Goal: Find specific page/section: Find specific page/section

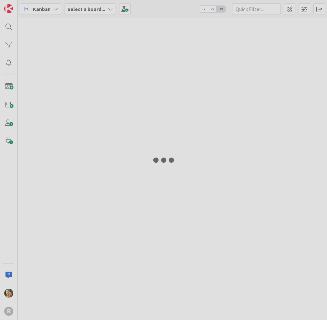
type input "arin"
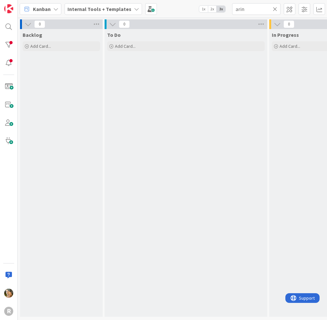
click at [54, 8] on icon at bounding box center [55, 8] width 5 height 5
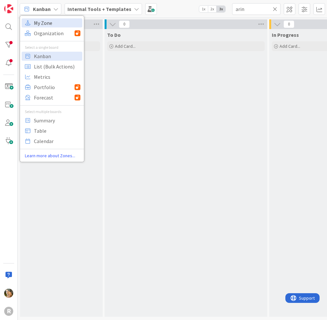
click at [45, 24] on span "My Zone" at bounding box center [57, 23] width 46 height 10
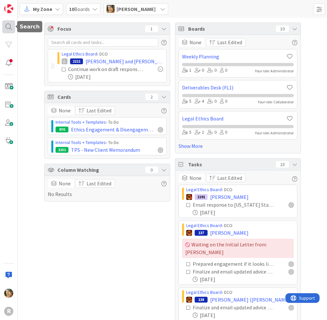
click at [9, 26] on div at bounding box center [8, 26] width 13 height 13
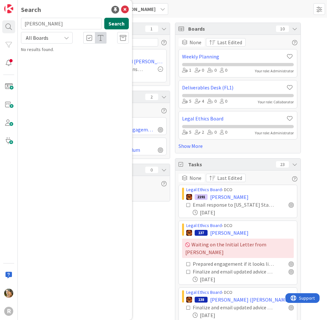
type input "breazeale"
click at [117, 25] on button "Search" at bounding box center [116, 24] width 25 height 12
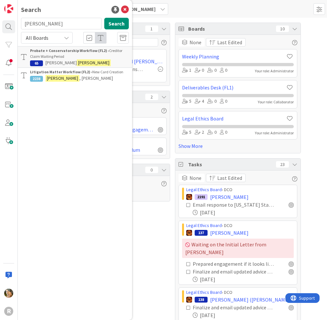
click at [61, 73] on b "Litigation Matter Workflow (FL2) ›" at bounding box center [61, 71] width 62 height 5
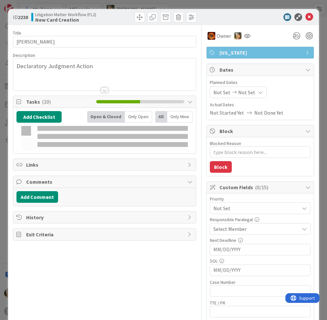
type textarea "x"
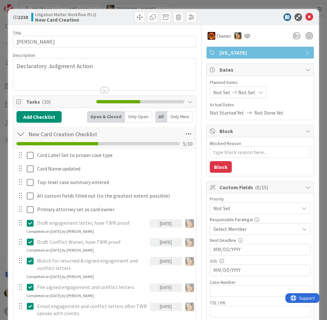
scroll to position [65, 0]
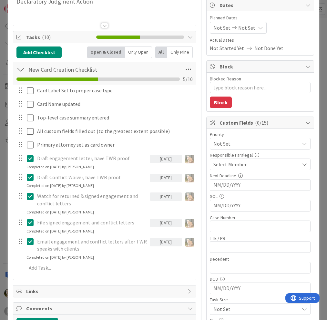
click at [316, 220] on div "ID 2238 Litigation Matter Workflow (FL2) New Card Creation Title 16 / 128 BREAZ…" at bounding box center [163, 160] width 327 height 320
